Goal: Communication & Community: Share content

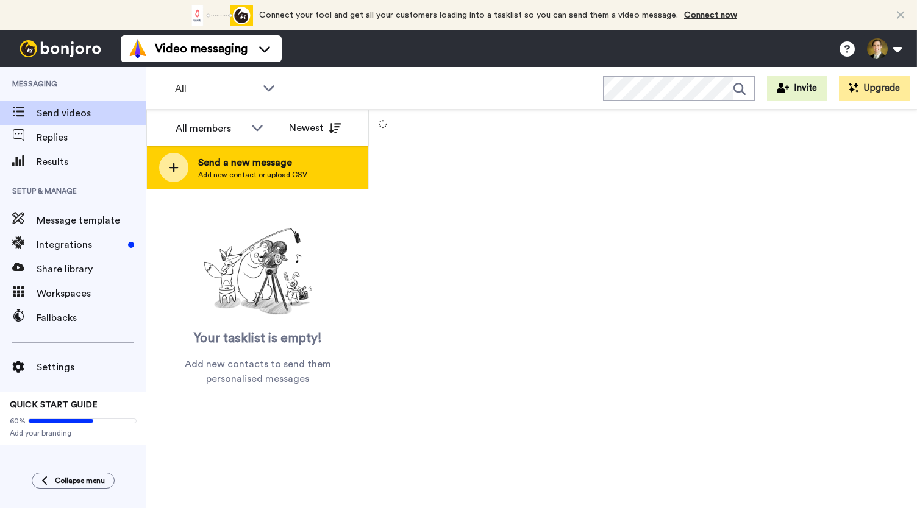
click at [177, 166] on icon at bounding box center [174, 167] width 10 height 11
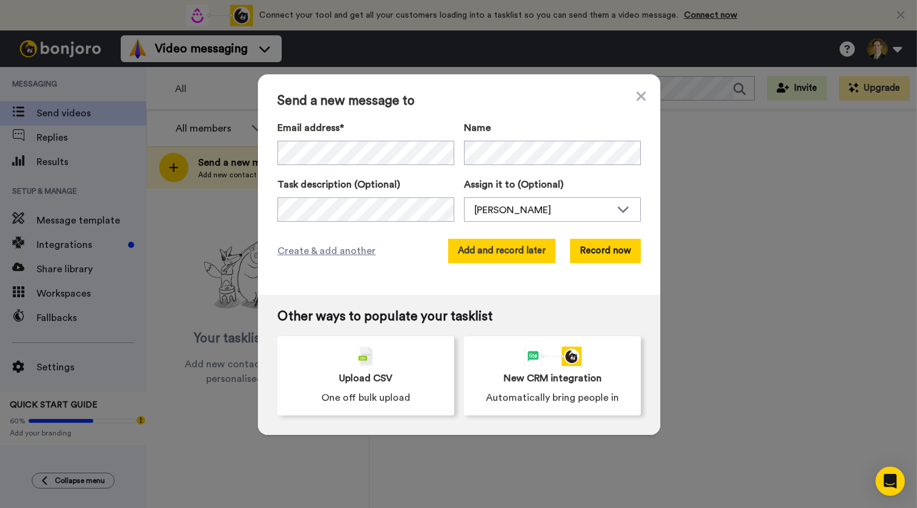
click at [503, 249] on button "Add and record later" at bounding box center [501, 251] width 107 height 24
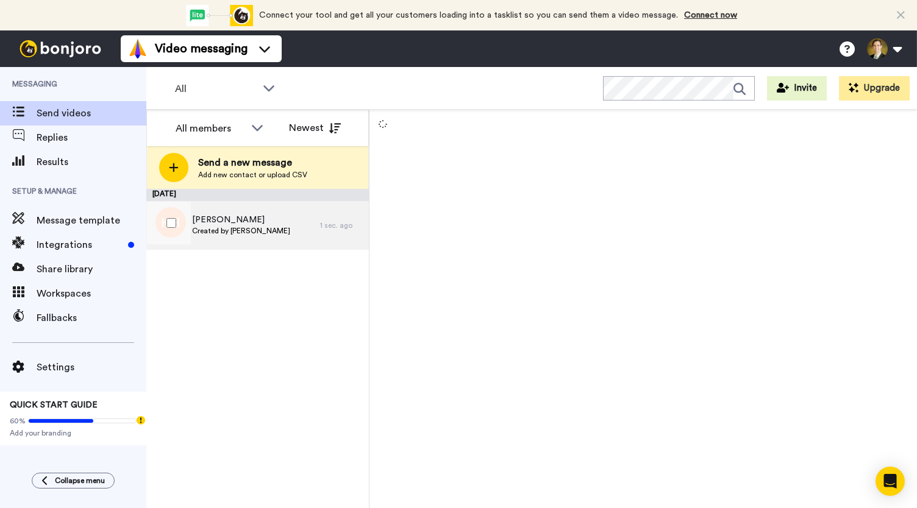
click at [224, 228] on span "Created by David Lauritzen" at bounding box center [241, 231] width 98 height 10
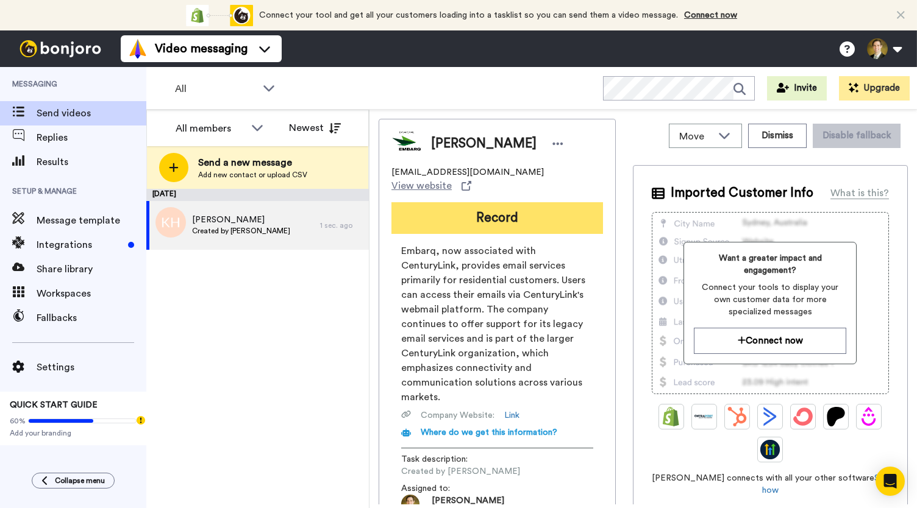
click at [442, 204] on button "Record" at bounding box center [496, 218] width 211 height 32
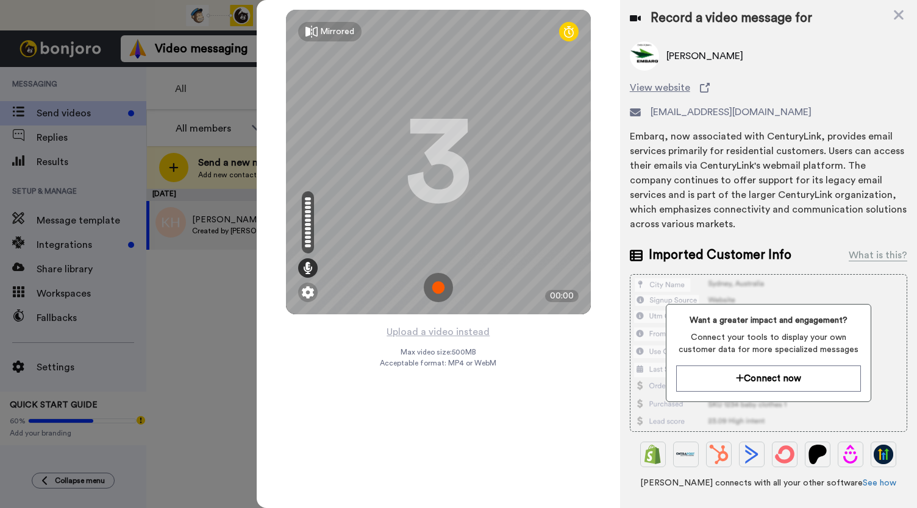
click at [439, 277] on img at bounding box center [438, 287] width 29 height 29
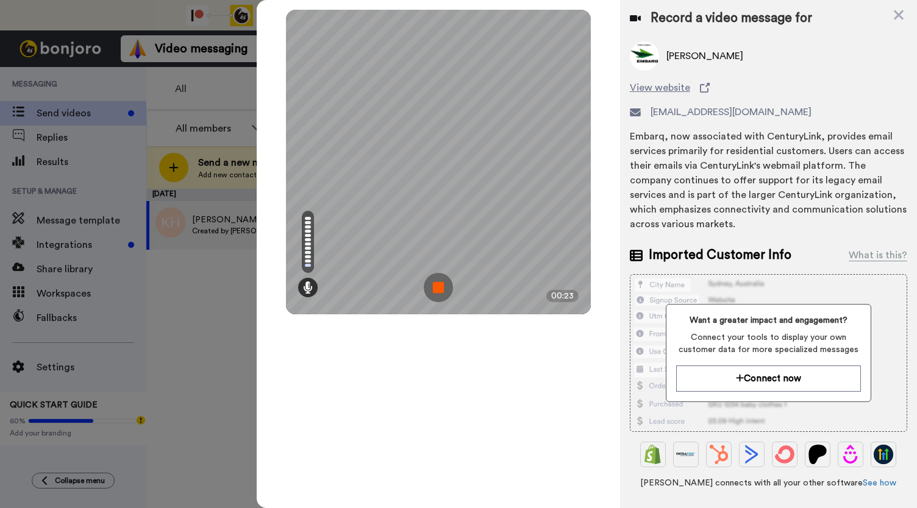
click at [439, 277] on img at bounding box center [438, 287] width 29 height 29
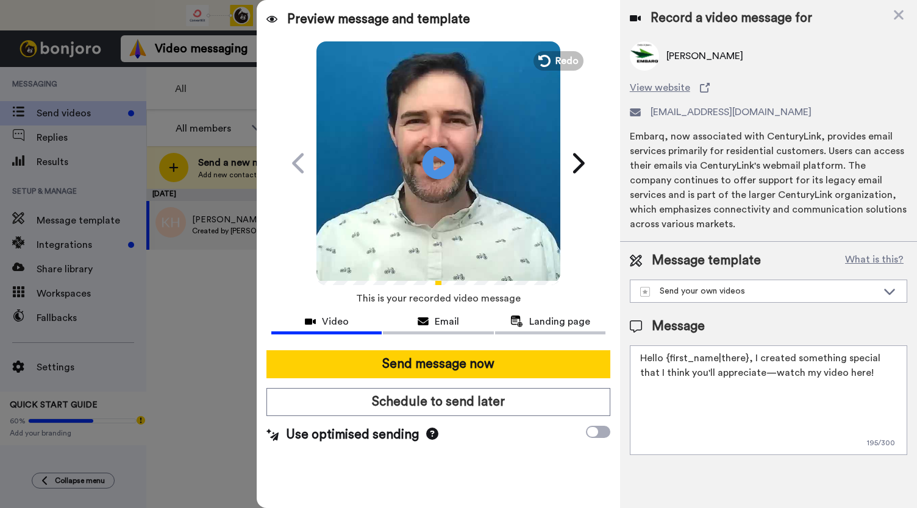
click at [430, 172] on icon at bounding box center [438, 163] width 32 height 32
click at [446, 324] on span "Email" at bounding box center [447, 321] width 24 height 15
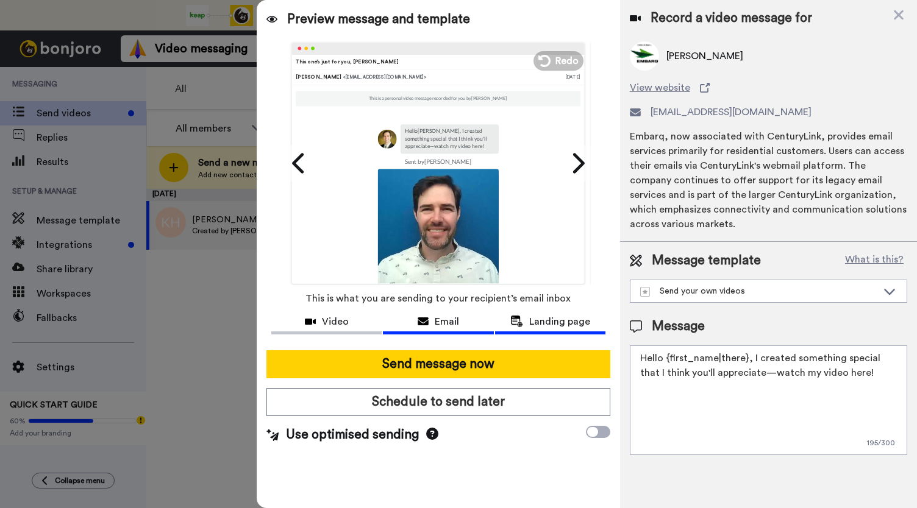
click at [534, 319] on span "Landing page" at bounding box center [559, 321] width 61 height 15
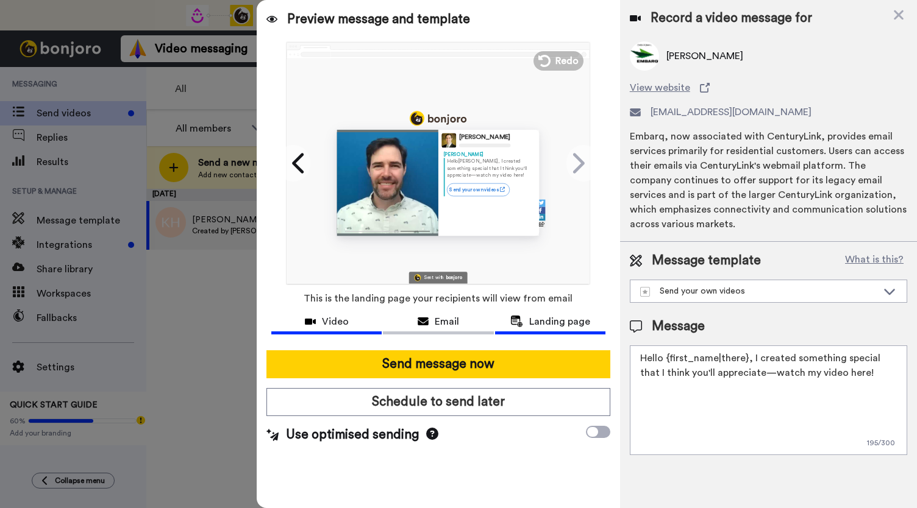
click at [322, 326] on div "Video" at bounding box center [326, 321] width 110 height 15
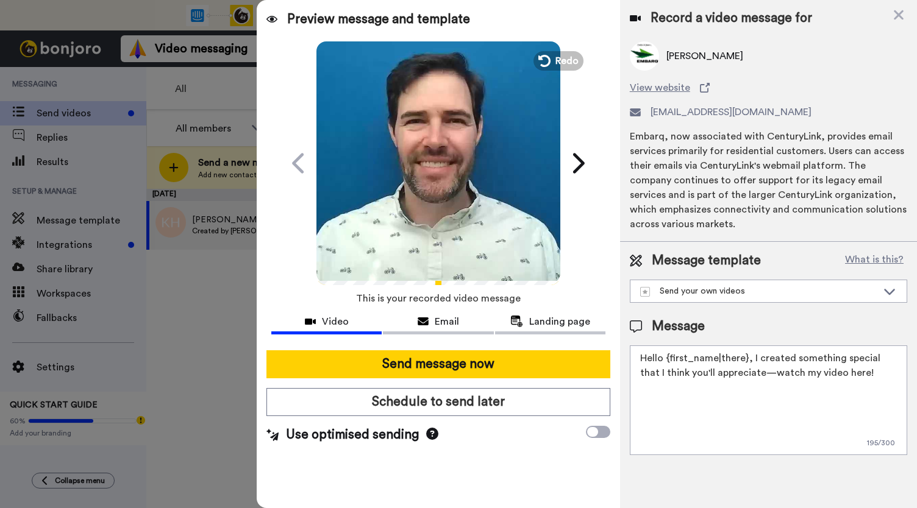
click at [428, 190] on icon "Play/Pause" at bounding box center [438, 163] width 32 height 58
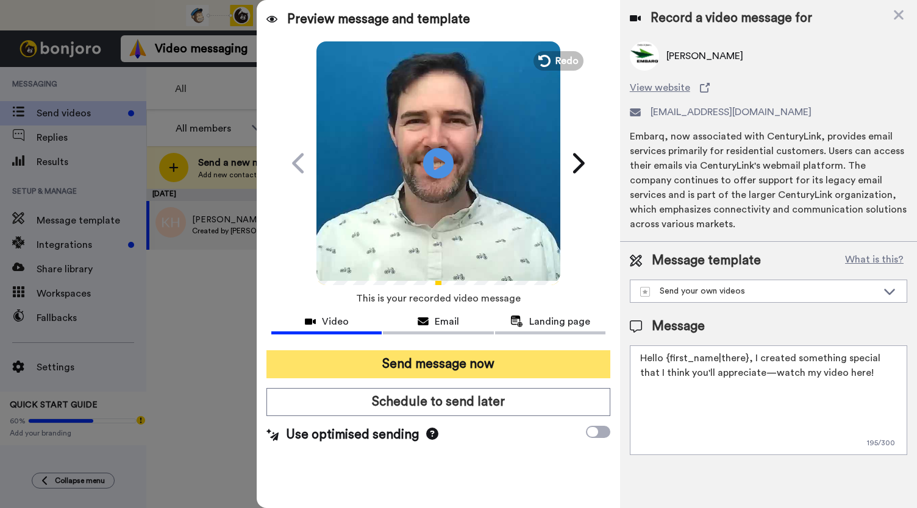
click at [394, 367] on button "Send message now" at bounding box center [438, 364] width 344 height 28
